Goal: Navigation & Orientation: Understand site structure

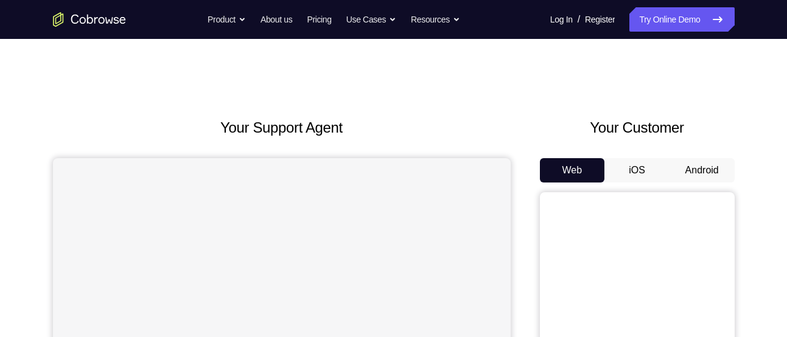
scroll to position [23, 0]
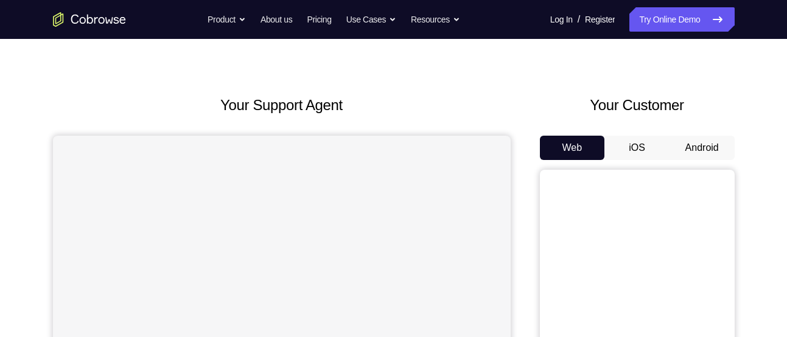
click at [681, 142] on button "Android" at bounding box center [702, 148] width 65 height 24
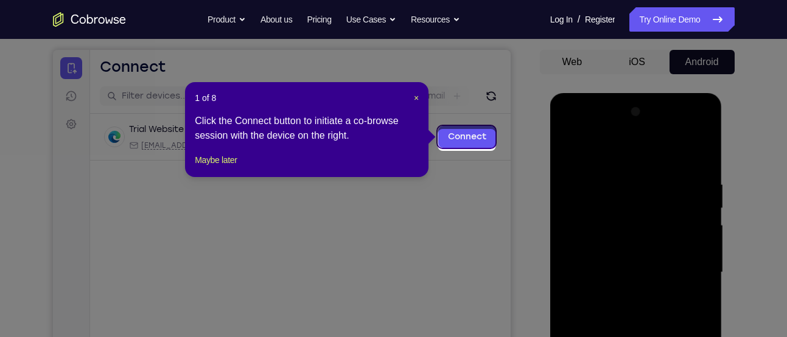
scroll to position [102, 0]
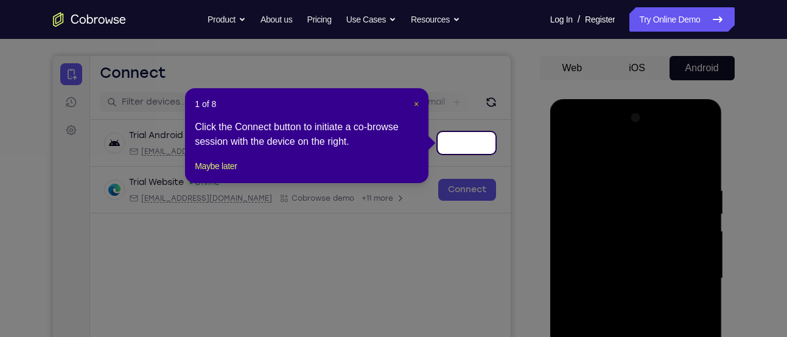
click at [416, 102] on span "×" at bounding box center [416, 104] width 5 height 10
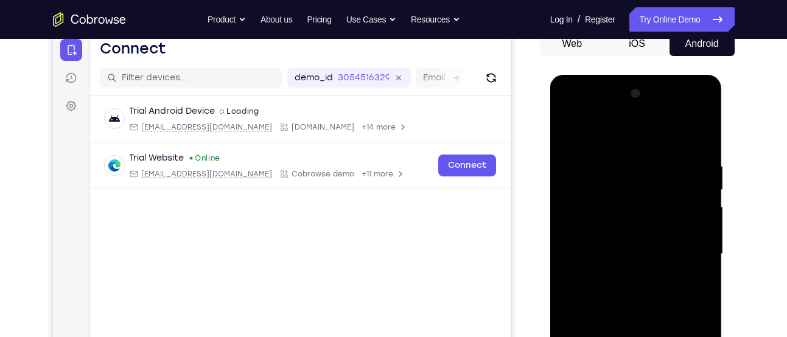
scroll to position [208, 0]
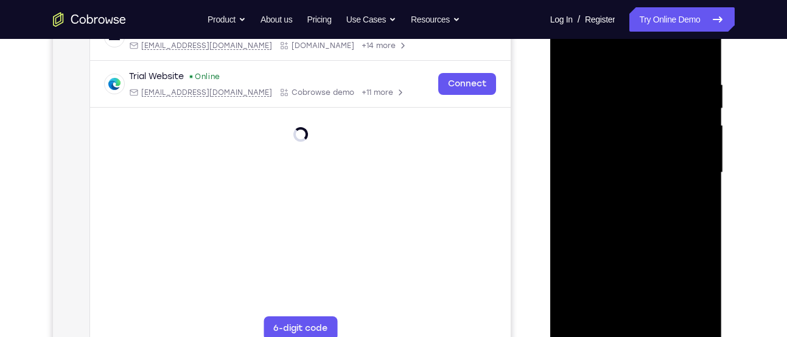
click at [635, 328] on div at bounding box center [636, 172] width 153 height 341
click at [635, 334] on div at bounding box center [636, 172] width 153 height 341
click at [687, 274] on div at bounding box center [636, 172] width 153 height 341
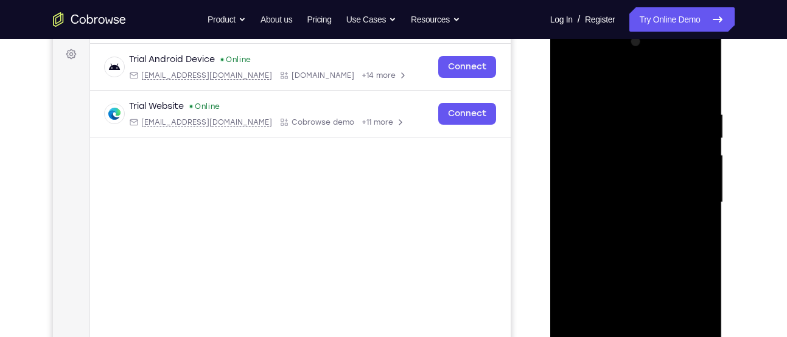
scroll to position [178, 0]
click at [573, 60] on div at bounding box center [636, 203] width 153 height 341
click at [688, 192] on div at bounding box center [636, 203] width 153 height 341
click at [618, 226] on div at bounding box center [636, 203] width 153 height 341
click at [616, 190] on div at bounding box center [636, 203] width 153 height 341
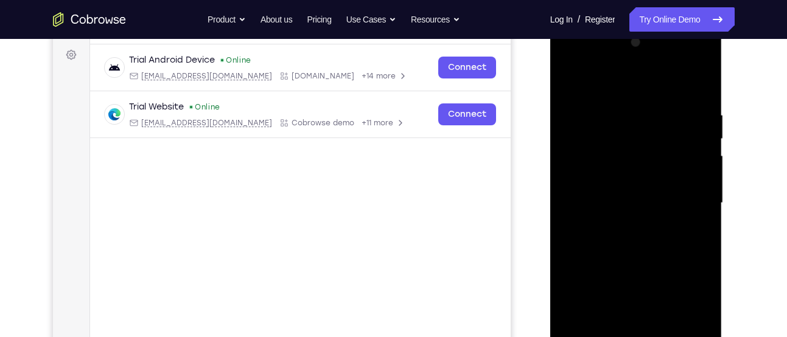
click at [603, 180] on div at bounding box center [636, 203] width 153 height 341
click at [598, 204] on div at bounding box center [636, 203] width 153 height 341
click at [618, 108] on div at bounding box center [636, 203] width 153 height 341
drag, startPoint x: 653, startPoint y: 86, endPoint x: 650, endPoint y: 63, distance: 23.3
click at [650, 63] on div at bounding box center [636, 203] width 153 height 341
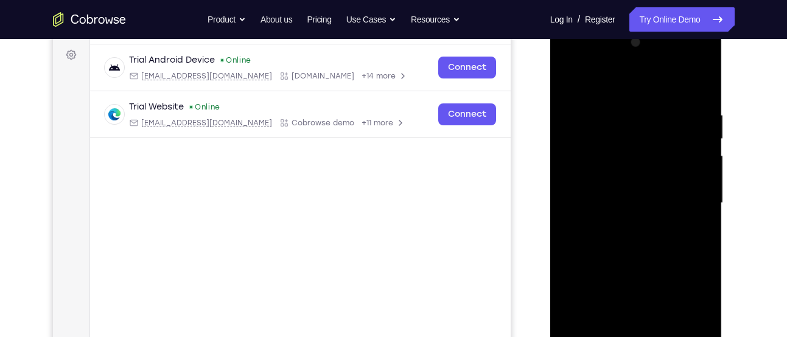
click at [702, 98] on div at bounding box center [636, 203] width 153 height 341
click at [622, 111] on div at bounding box center [636, 203] width 153 height 341
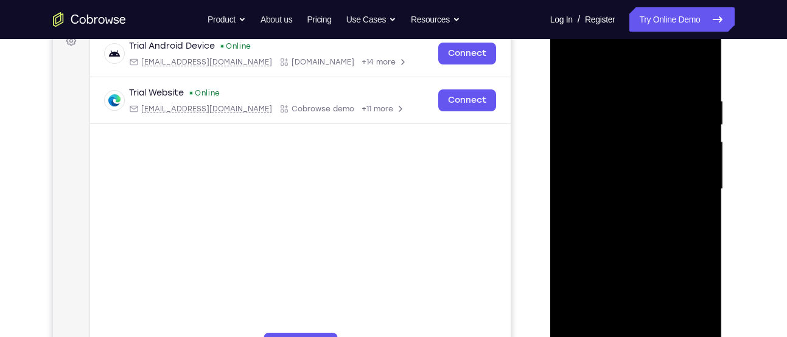
scroll to position [195, 0]
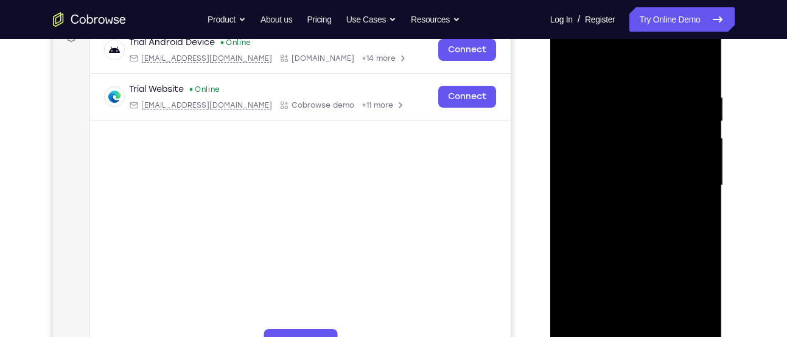
click at [664, 158] on div at bounding box center [636, 185] width 153 height 341
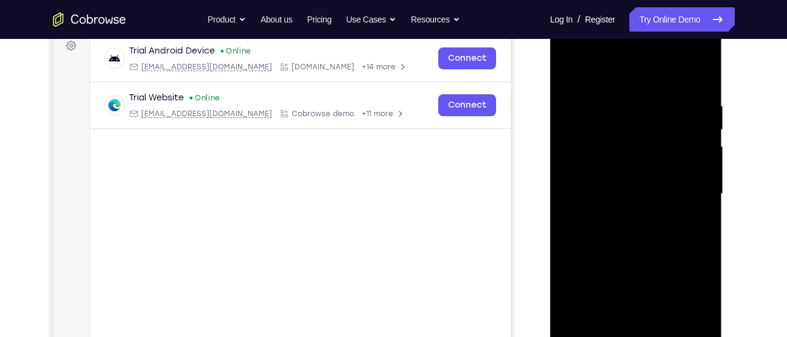
scroll to position [186, 0]
drag, startPoint x: 709, startPoint y: 176, endPoint x: 602, endPoint y: 171, distance: 107.3
click at [602, 171] on div at bounding box center [636, 194] width 153 height 341
click at [667, 172] on div at bounding box center [636, 194] width 153 height 341
click at [686, 173] on div at bounding box center [636, 194] width 153 height 341
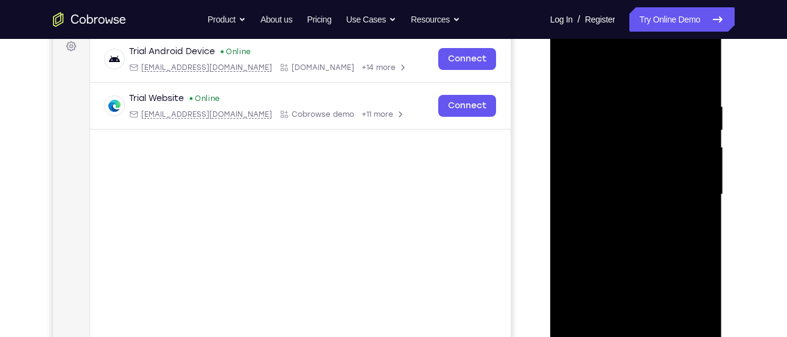
click at [699, 149] on div at bounding box center [636, 194] width 153 height 341
click at [701, 185] on div at bounding box center [636, 194] width 153 height 341
click at [699, 180] on div at bounding box center [636, 194] width 153 height 341
drag, startPoint x: 678, startPoint y: 133, endPoint x: 608, endPoint y: 119, distance: 71.4
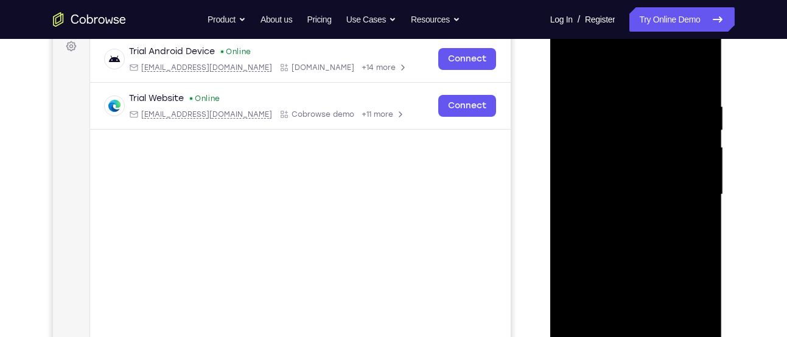
click at [608, 119] on div at bounding box center [636, 194] width 153 height 341
click at [681, 114] on div at bounding box center [636, 194] width 153 height 341
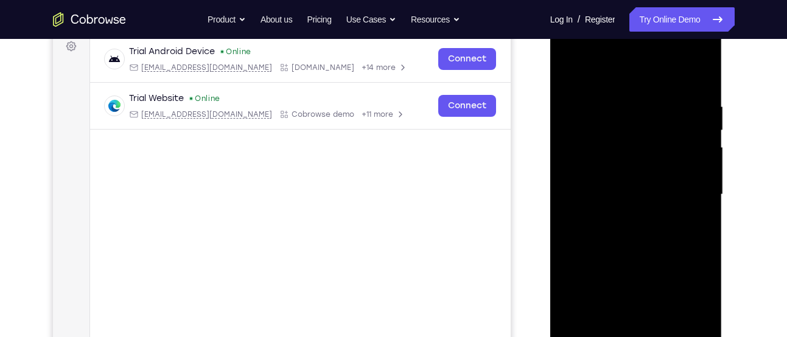
click at [681, 114] on div at bounding box center [636, 194] width 153 height 341
click at [691, 107] on div at bounding box center [636, 194] width 153 height 341
click at [694, 138] on div at bounding box center [636, 194] width 153 height 341
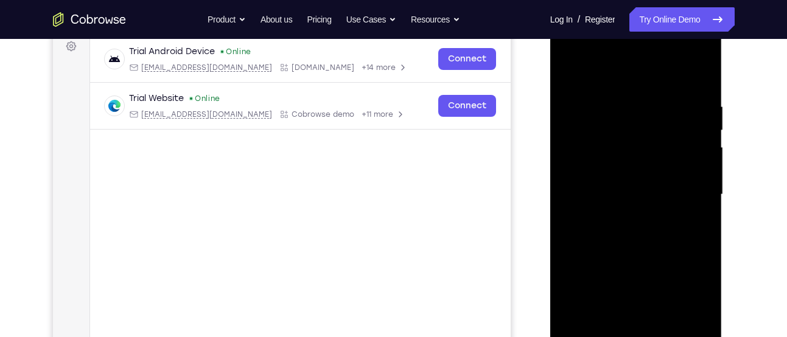
click at [694, 138] on div at bounding box center [636, 194] width 153 height 341
click at [687, 141] on div at bounding box center [636, 194] width 153 height 341
drag, startPoint x: 687, startPoint y: 141, endPoint x: 669, endPoint y: 263, distance: 123.1
click at [669, 263] on div at bounding box center [636, 194] width 153 height 341
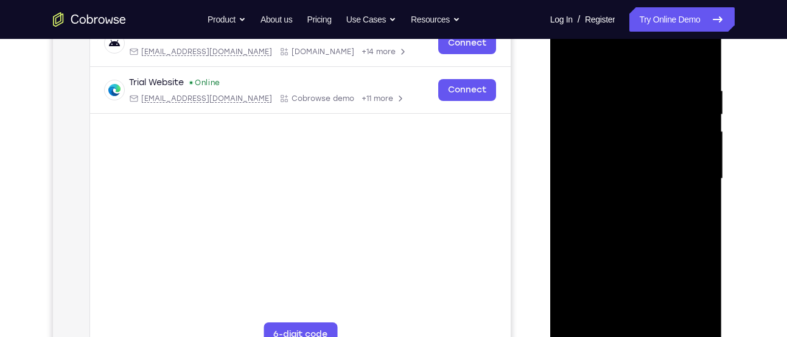
scroll to position [205, 0]
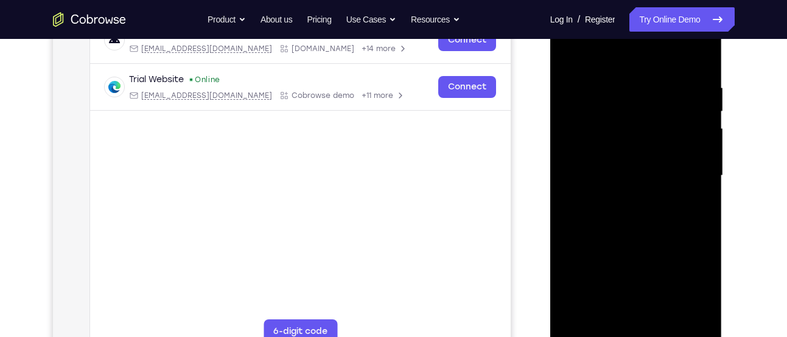
click at [665, 320] on div at bounding box center [636, 175] width 153 height 341
click at [602, 246] on div at bounding box center [636, 175] width 153 height 341
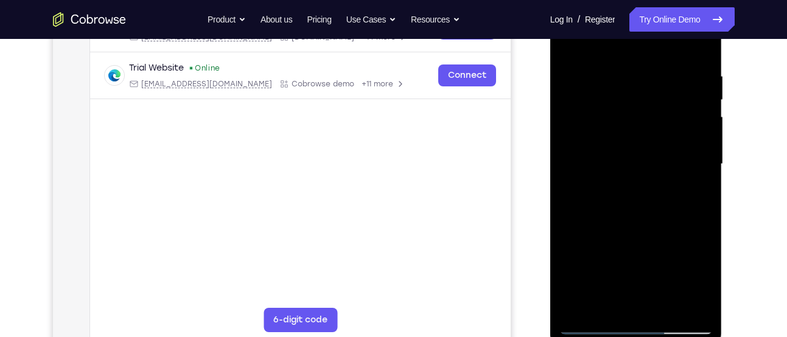
scroll to position [220, 0]
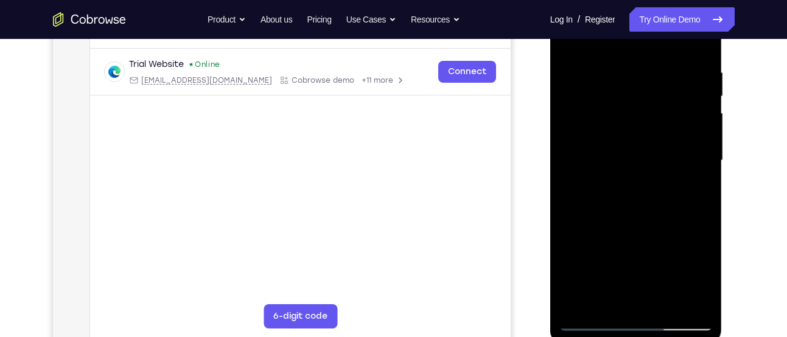
click at [593, 322] on div at bounding box center [636, 160] width 153 height 341
click at [611, 301] on div at bounding box center [636, 160] width 153 height 341
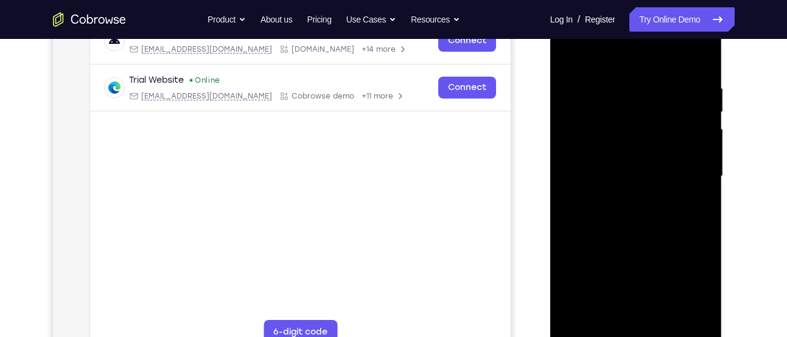
scroll to position [203, 0]
click at [624, 58] on div at bounding box center [636, 177] width 153 height 341
click at [624, 96] on div at bounding box center [636, 177] width 153 height 341
click at [575, 318] on div at bounding box center [636, 177] width 153 height 341
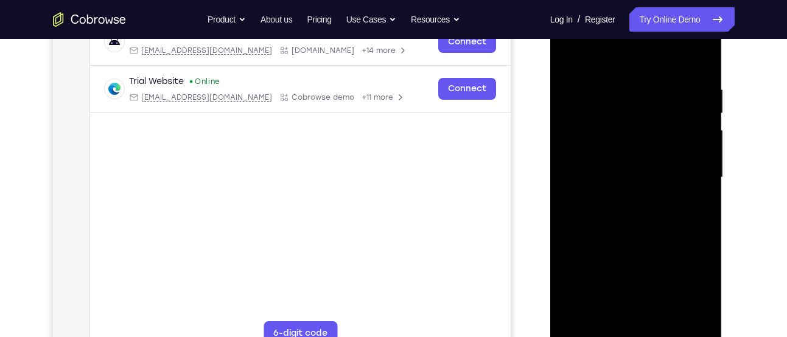
drag, startPoint x: 607, startPoint y: 111, endPoint x: 619, endPoint y: 186, distance: 75.9
click at [619, 186] on div at bounding box center [636, 177] width 153 height 341
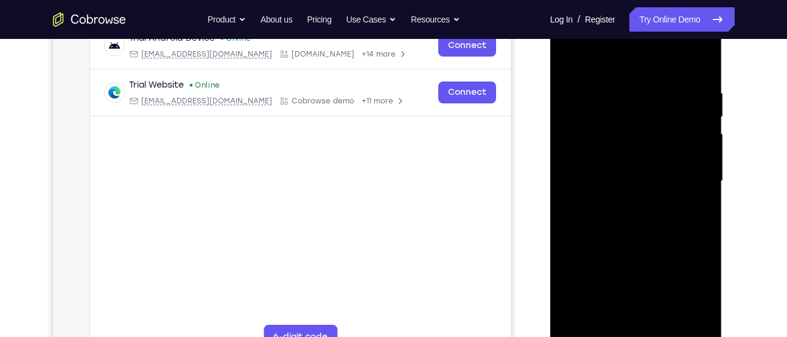
scroll to position [199, 0]
click at [617, 89] on div at bounding box center [636, 182] width 153 height 341
click at [694, 145] on div at bounding box center [636, 182] width 153 height 341
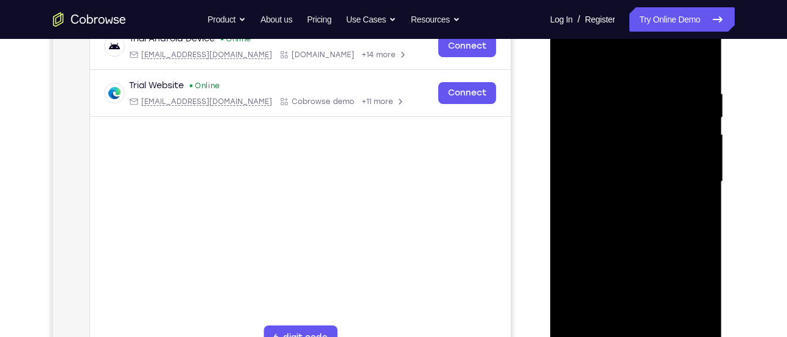
click at [694, 145] on div at bounding box center [636, 182] width 153 height 341
click at [698, 150] on div at bounding box center [636, 182] width 153 height 341
click at [698, 149] on div at bounding box center [636, 182] width 153 height 341
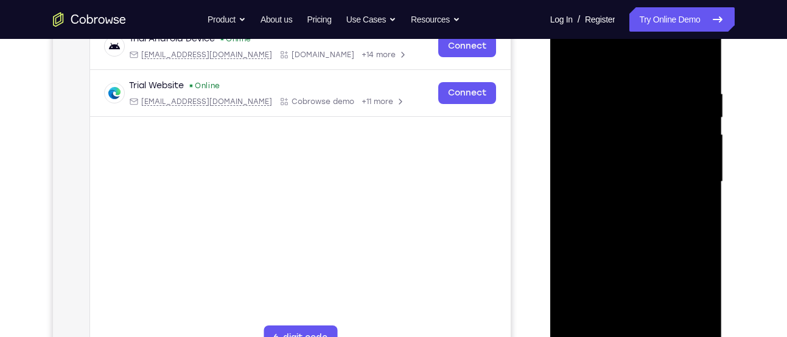
click at [698, 149] on div at bounding box center [636, 182] width 153 height 341
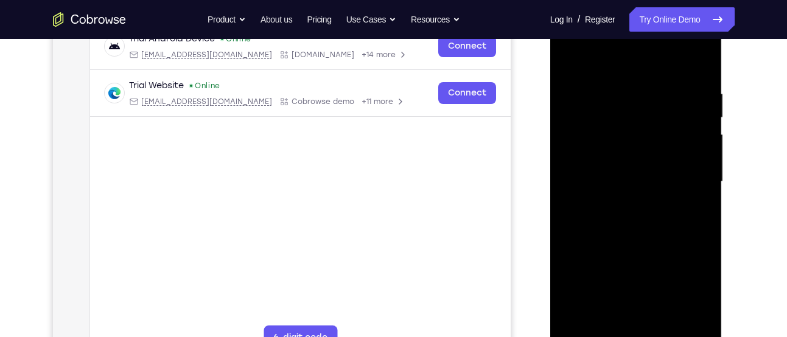
click at [698, 149] on div at bounding box center [636, 182] width 153 height 341
drag, startPoint x: 698, startPoint y: 149, endPoint x: 571, endPoint y: 160, distance: 128.4
click at [571, 160] on div at bounding box center [636, 182] width 153 height 341
drag, startPoint x: 649, startPoint y: 139, endPoint x: 647, endPoint y: 232, distance: 92.6
click at [647, 232] on div at bounding box center [636, 182] width 153 height 341
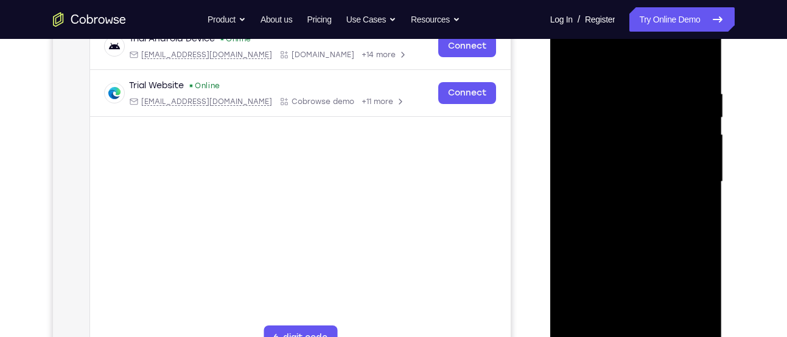
click at [606, 322] on div at bounding box center [636, 182] width 153 height 341
click at [643, 54] on div at bounding box center [636, 182] width 153 height 341
click at [567, 133] on div at bounding box center [636, 182] width 153 height 341
click at [690, 186] on div at bounding box center [636, 182] width 153 height 341
click at [593, 270] on div at bounding box center [636, 182] width 153 height 341
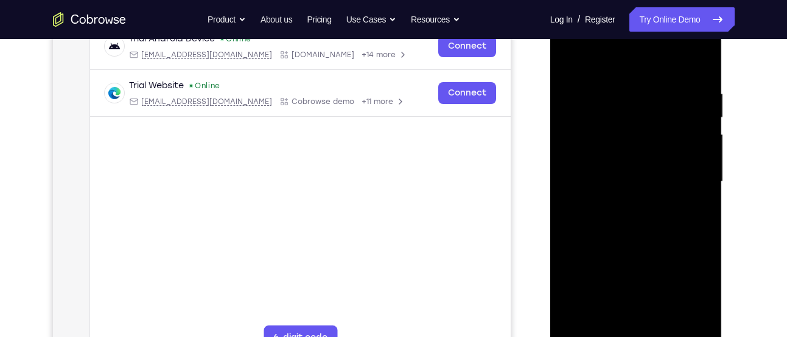
drag, startPoint x: 621, startPoint y: 255, endPoint x: 619, endPoint y: 171, distance: 84.1
click at [619, 171] on div at bounding box center [636, 182] width 153 height 341
drag, startPoint x: 610, startPoint y: 209, endPoint x: 608, endPoint y: 247, distance: 38.4
click at [608, 247] on div at bounding box center [636, 182] width 153 height 341
click at [685, 191] on div at bounding box center [636, 182] width 153 height 341
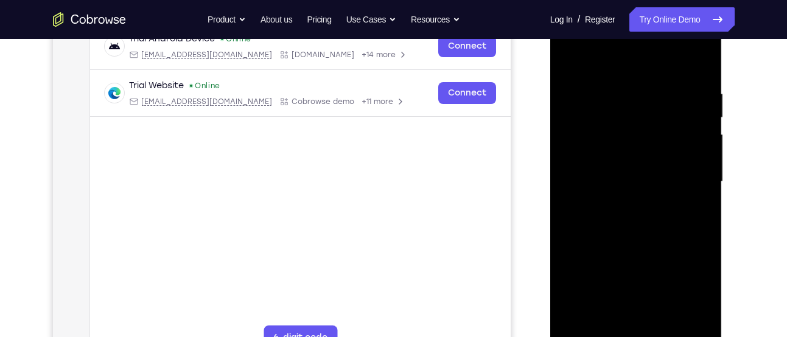
click at [569, 55] on div at bounding box center [636, 182] width 153 height 341
drag, startPoint x: 611, startPoint y: 249, endPoint x: 613, endPoint y: 198, distance: 51.2
click at [613, 198] on div at bounding box center [636, 182] width 153 height 341
click at [571, 55] on div at bounding box center [636, 182] width 153 height 341
drag, startPoint x: 670, startPoint y: 237, endPoint x: 615, endPoint y: 237, distance: 55.4
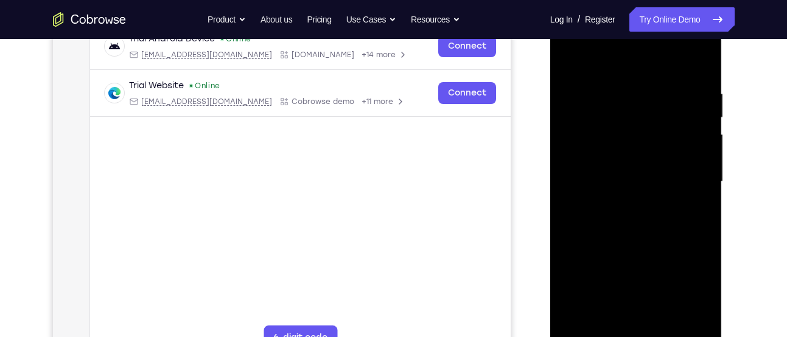
click at [615, 237] on div at bounding box center [636, 182] width 153 height 341
click at [602, 237] on div at bounding box center [636, 182] width 153 height 341
click at [571, 55] on div at bounding box center [636, 182] width 153 height 341
drag, startPoint x: 674, startPoint y: 241, endPoint x: 586, endPoint y: 238, distance: 87.7
click at [586, 238] on div at bounding box center [636, 182] width 153 height 341
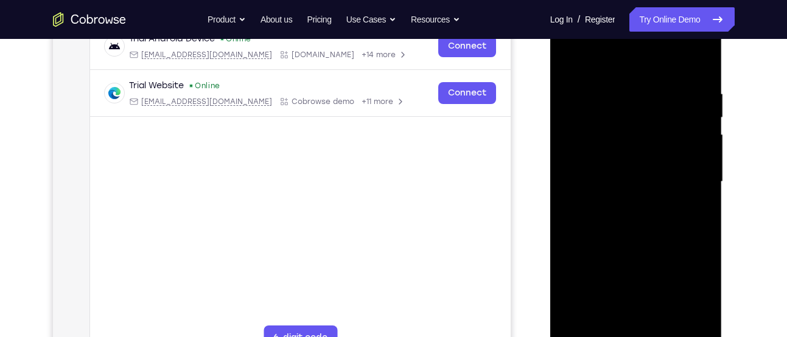
drag, startPoint x: 656, startPoint y: 252, endPoint x: 599, endPoint y: 253, distance: 57.3
click at [599, 253] on div at bounding box center [636, 182] width 153 height 341
drag, startPoint x: 645, startPoint y: 253, endPoint x: 599, endPoint y: 252, distance: 46.9
click at [599, 252] on div at bounding box center [636, 182] width 153 height 341
drag, startPoint x: 641, startPoint y: 260, endPoint x: 602, endPoint y: 260, distance: 39.0
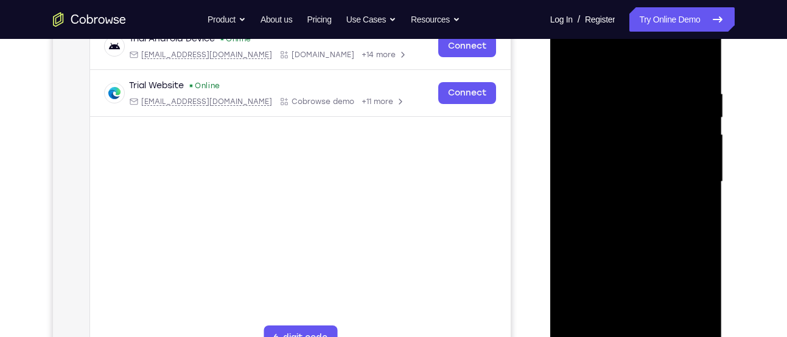
click at [602, 260] on div at bounding box center [636, 182] width 153 height 341
drag, startPoint x: 649, startPoint y: 259, endPoint x: 605, endPoint y: 259, distance: 44.5
click at [605, 259] on div at bounding box center [636, 182] width 153 height 341
click at [602, 234] on div at bounding box center [636, 182] width 153 height 341
